Goal: Information Seeking & Learning: Understand process/instructions

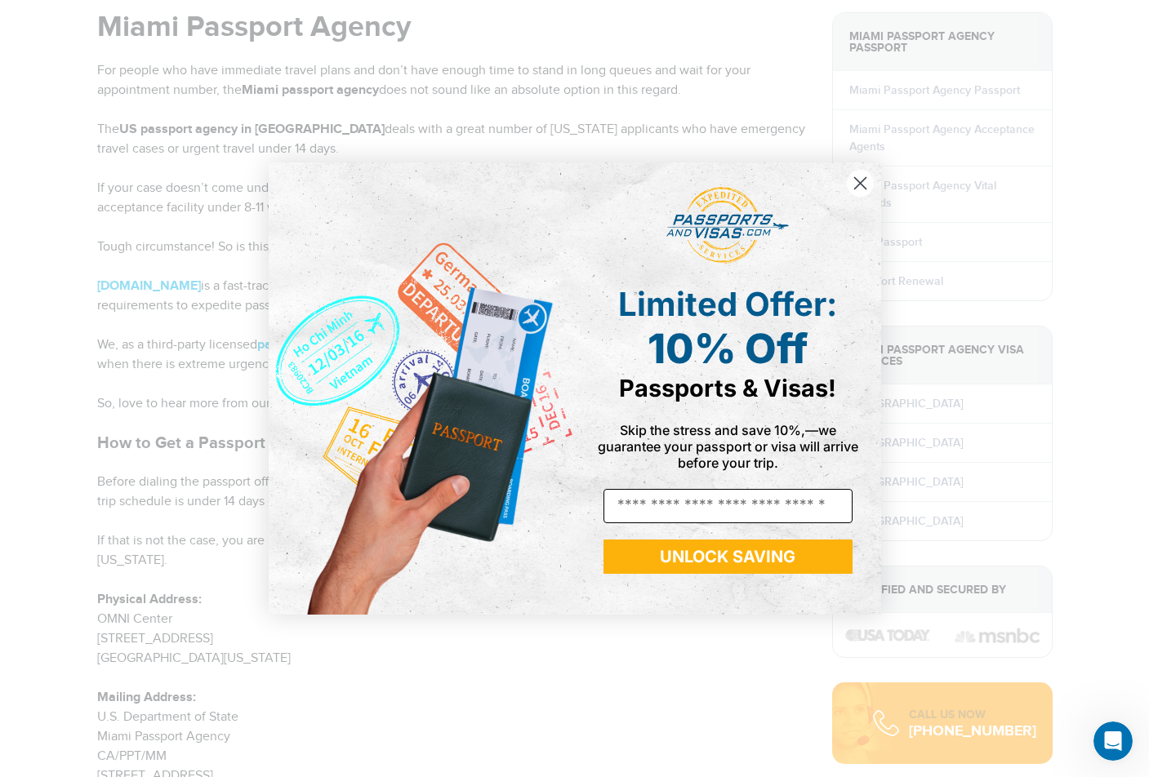
click at [733, 507] on input "Email" at bounding box center [727, 506] width 249 height 34
type input "**********"
click at [729, 550] on button "UNLOCK SAVING" at bounding box center [727, 557] width 249 height 34
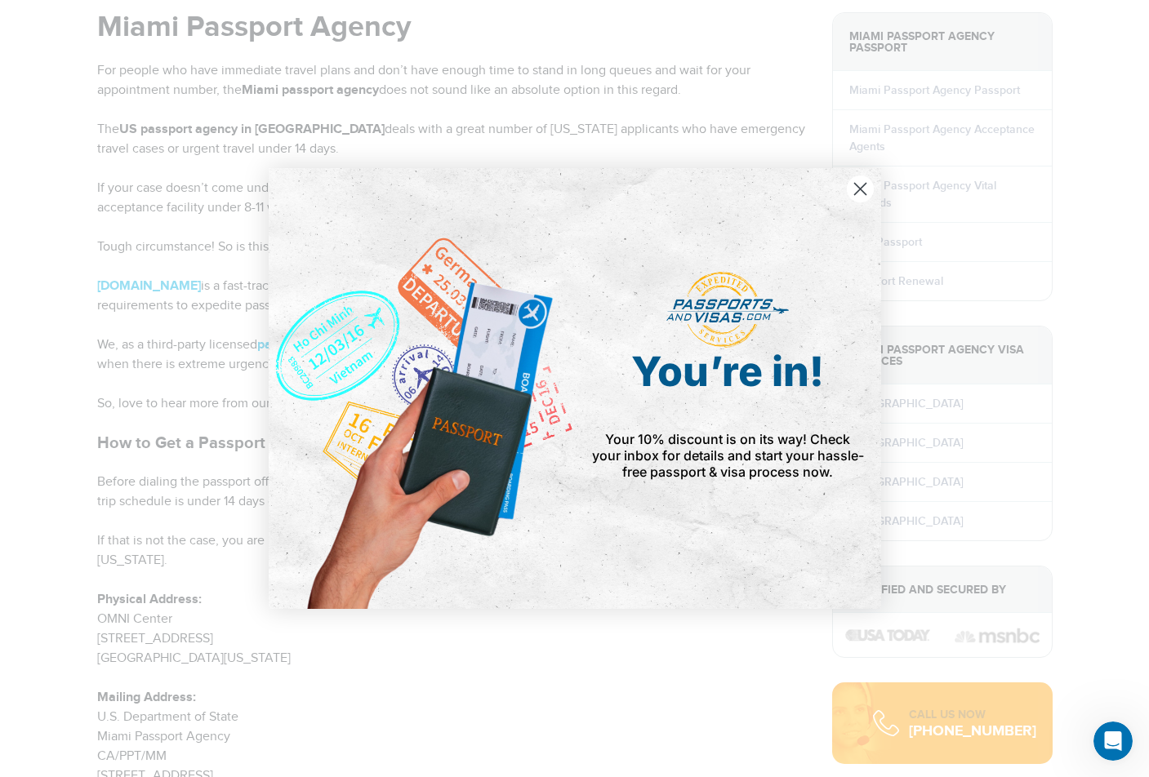
click at [857, 190] on circle "Close dialog" at bounding box center [859, 189] width 27 height 27
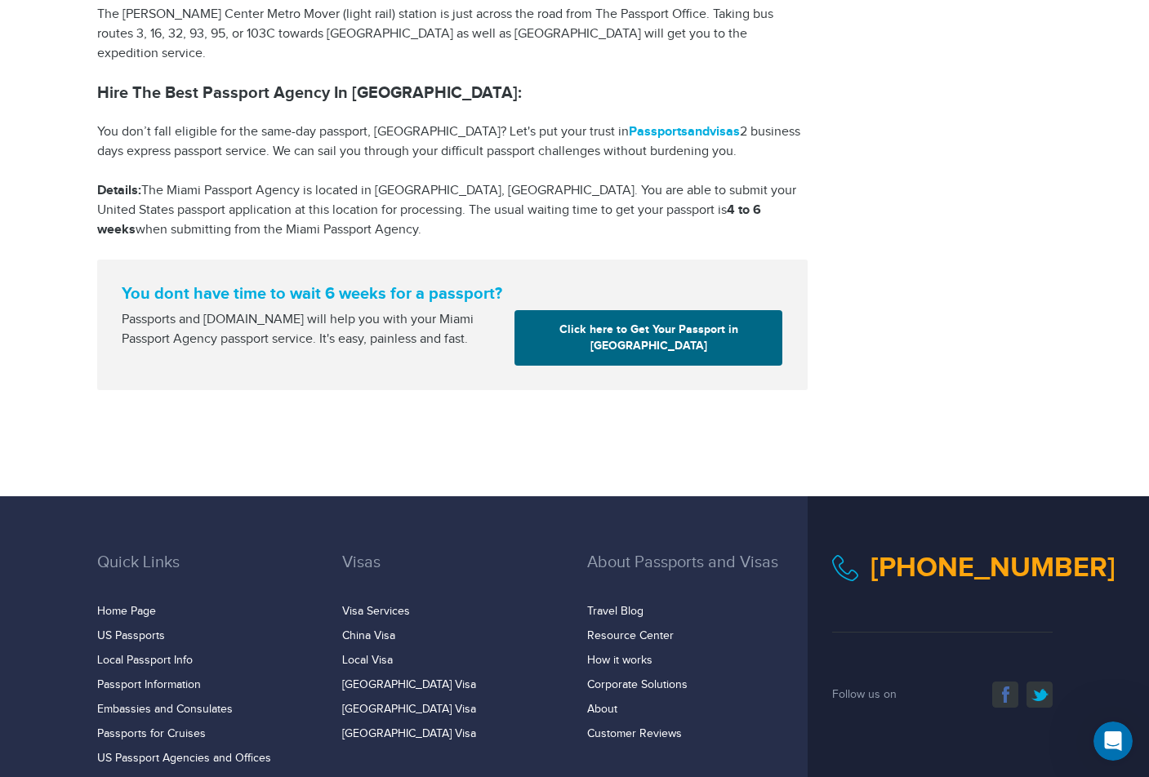
scroll to position [2562, 0]
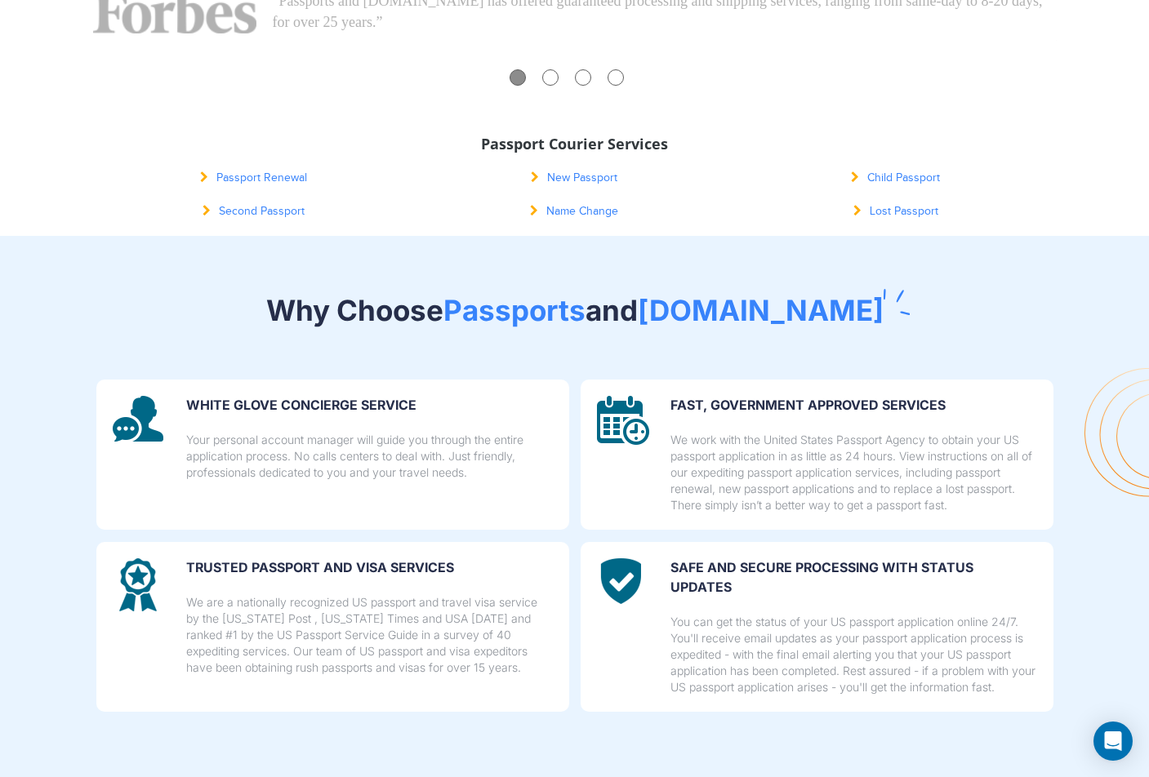
scroll to position [622, 0]
click at [892, 206] on link "Lost Passport" at bounding box center [895, 210] width 85 height 13
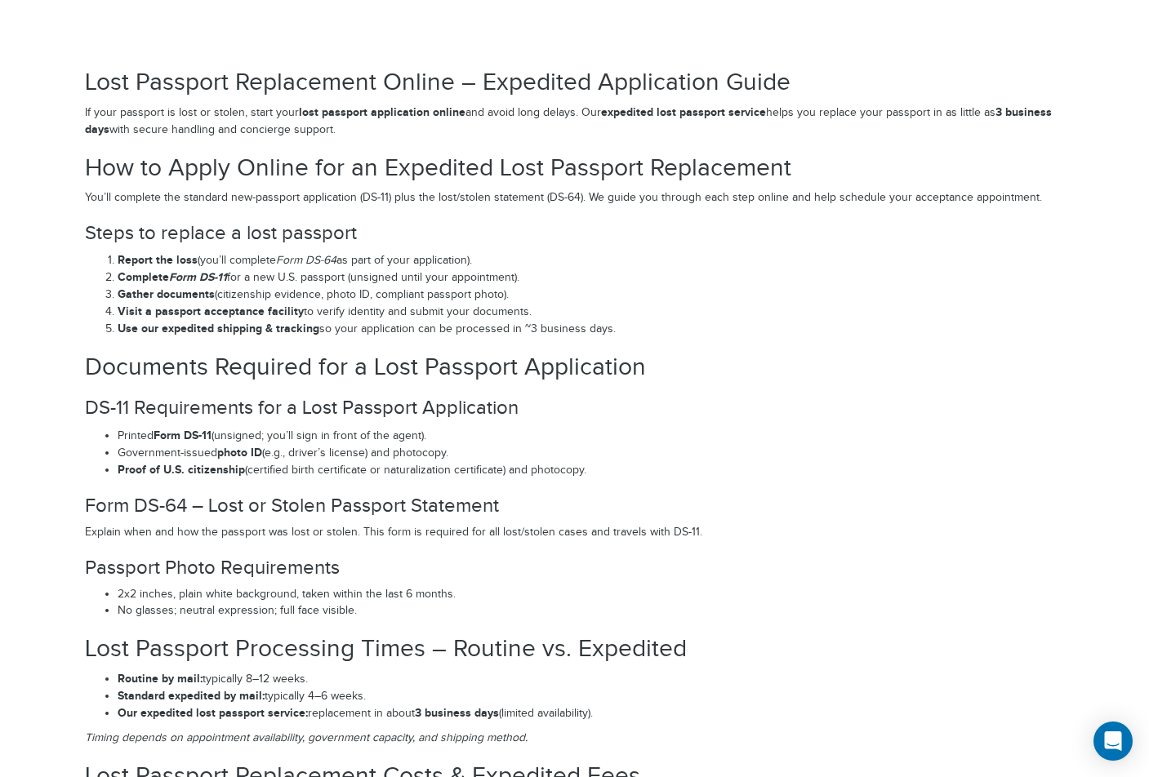
scroll to position [2352, 0]
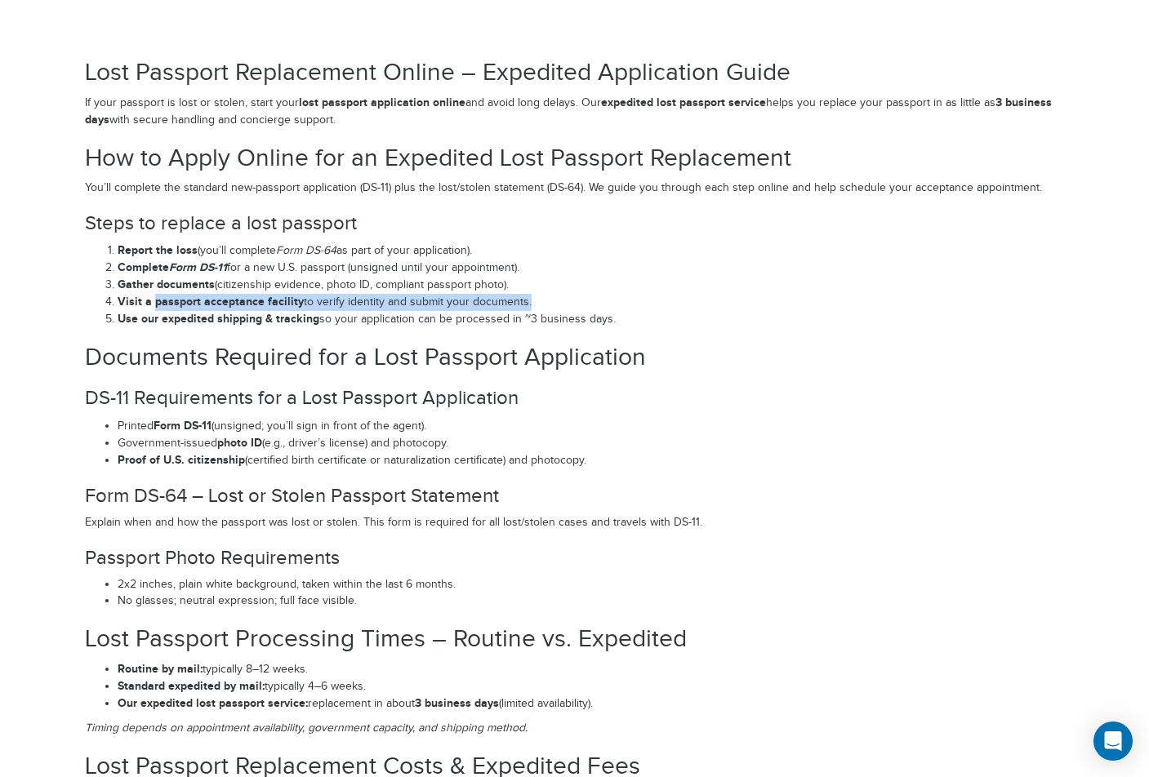
drag, startPoint x: 153, startPoint y: 299, endPoint x: 521, endPoint y: 298, distance: 368.3
click at [521, 298] on li "Visit a passport acceptance facility to verify identity and submit your documen…" at bounding box center [591, 302] width 947 height 17
copy li "passport acceptance facility to verify identity and submit your documents"
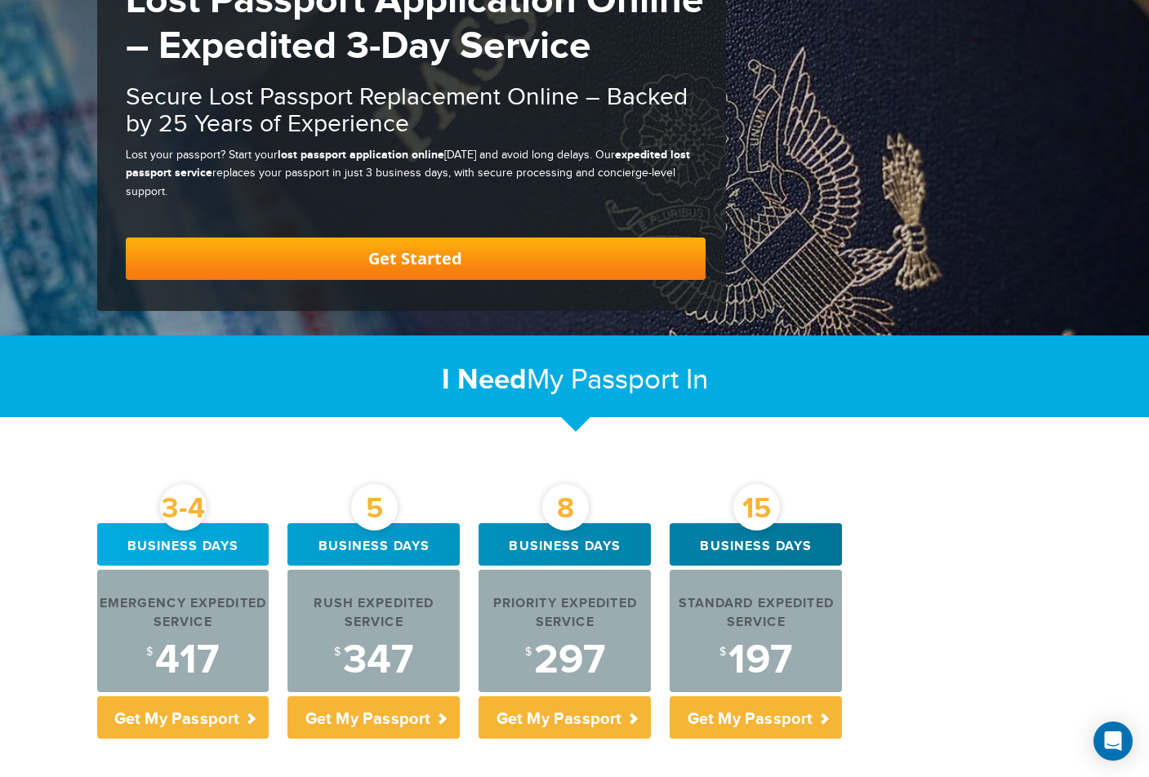
scroll to position [0, 0]
